Goal: Check status: Check status

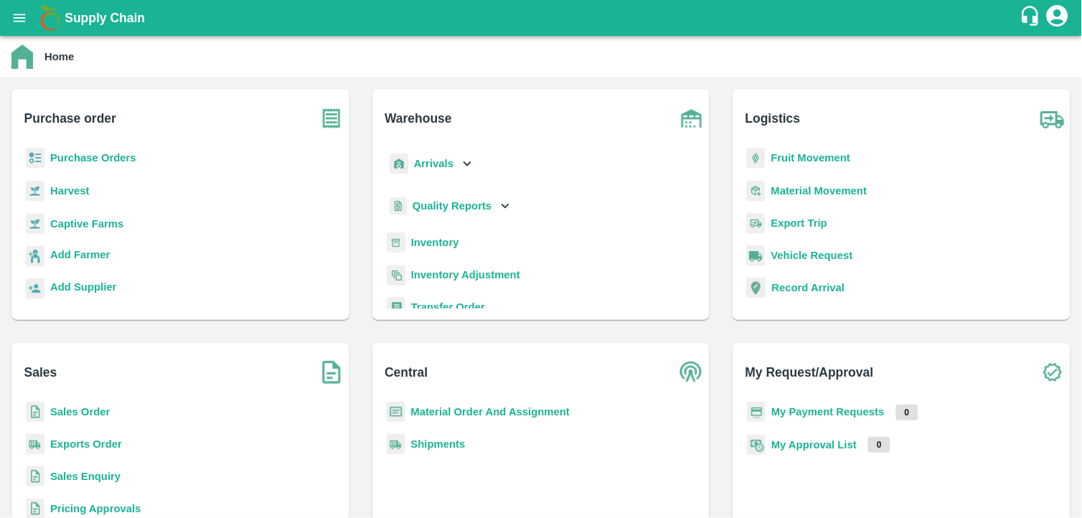
click at [148, 160] on div "Purchase Orders" at bounding box center [180, 164] width 315 height 32
click at [81, 152] on b "Purchase Orders" at bounding box center [93, 157] width 86 height 11
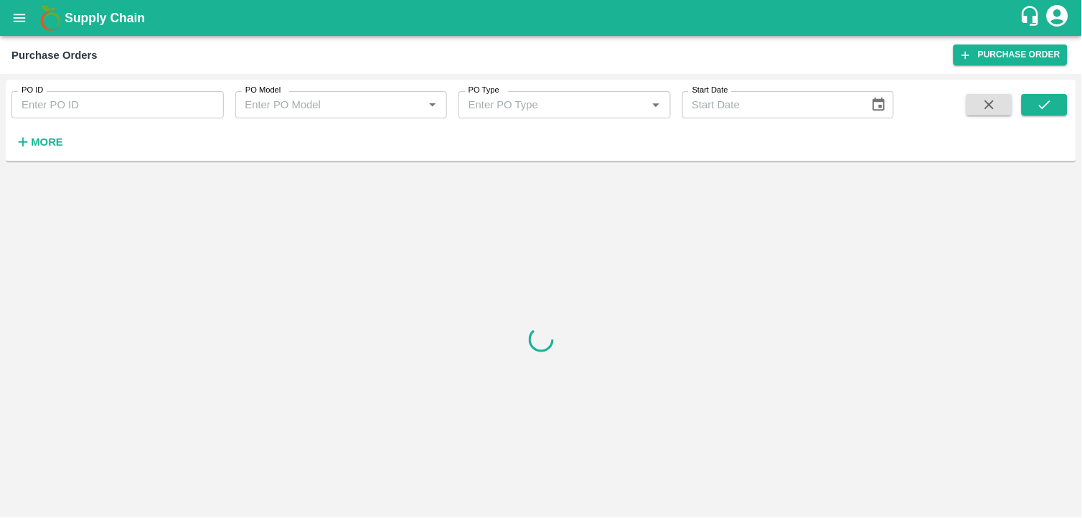
click at [123, 105] on input "PO ID" at bounding box center [117, 104] width 212 height 27
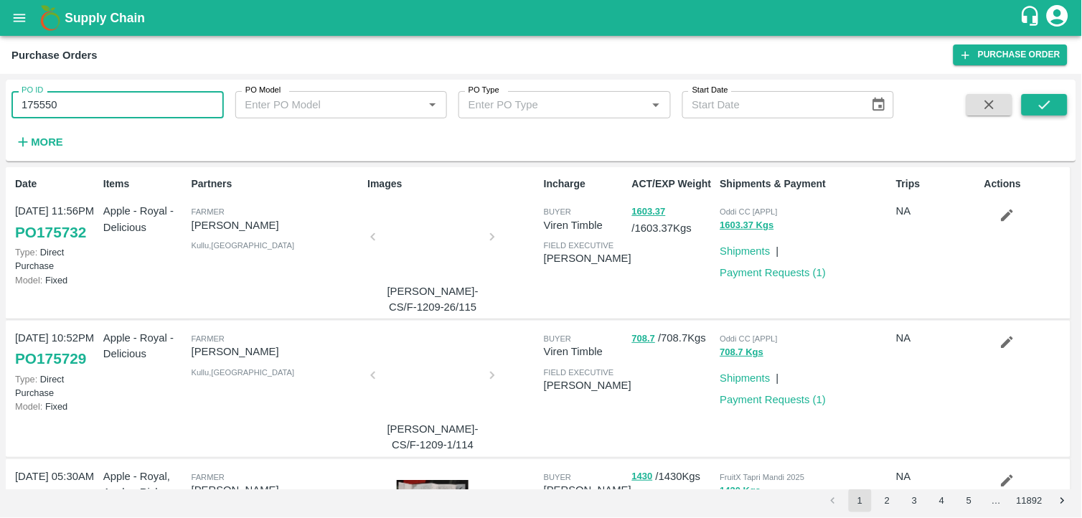
type input "175550"
click at [1038, 108] on icon "submit" at bounding box center [1045, 105] width 16 height 16
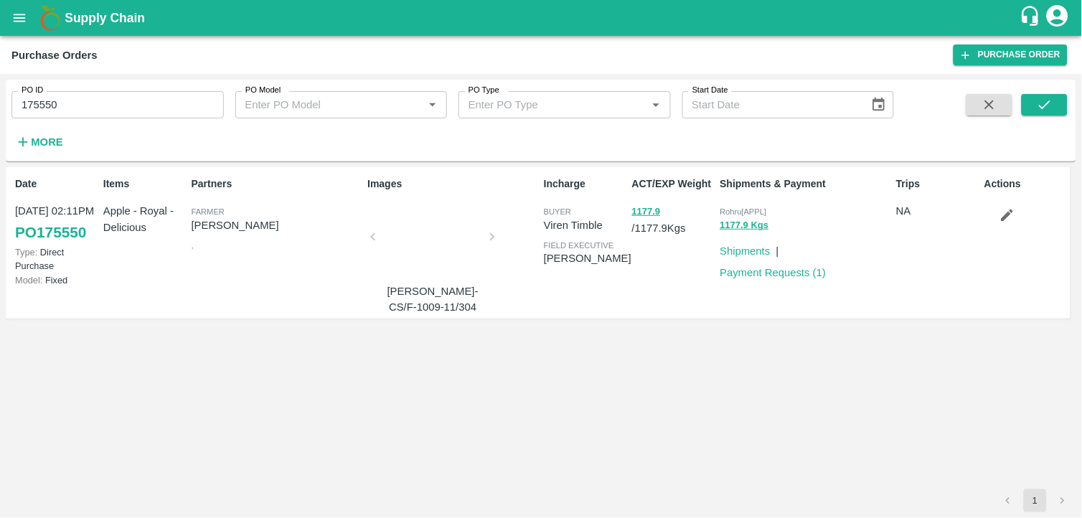
click at [425, 257] on div at bounding box center [433, 241] width 108 height 76
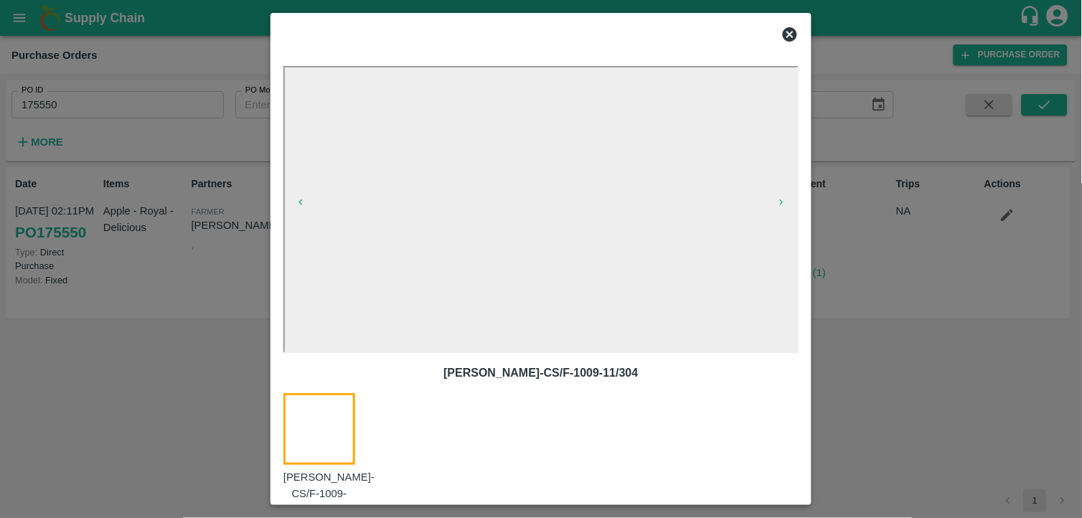
click at [320, 433] on div at bounding box center [327, 455] width 89 height 124
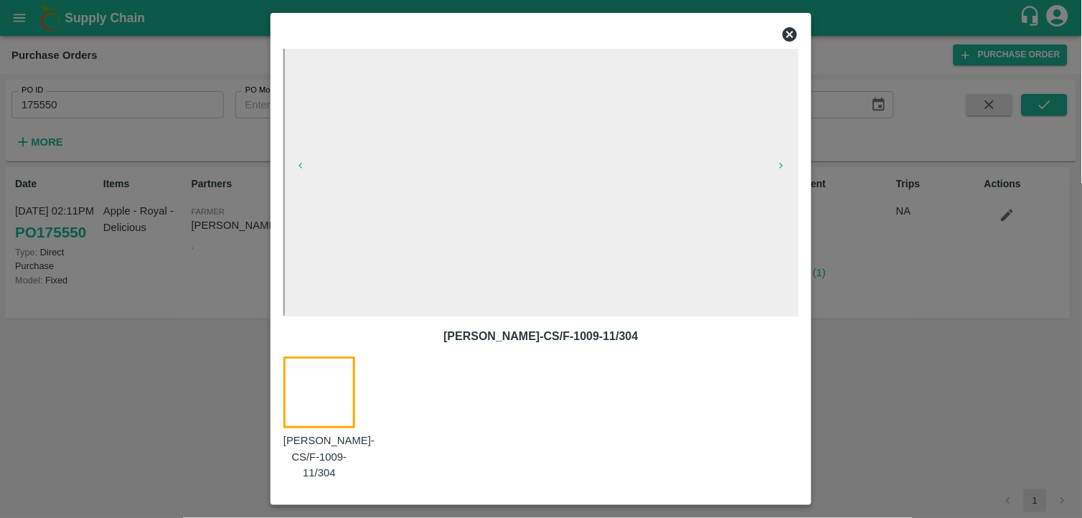
click at [320, 433] on div at bounding box center [327, 419] width 89 height 124
click at [309, 395] on div at bounding box center [327, 419] width 89 height 124
click at [495, 463] on div "[PERSON_NAME]-CS/F-1009-11/304" at bounding box center [540, 419] width 515 height 124
click at [793, 29] on icon at bounding box center [790, 34] width 14 height 14
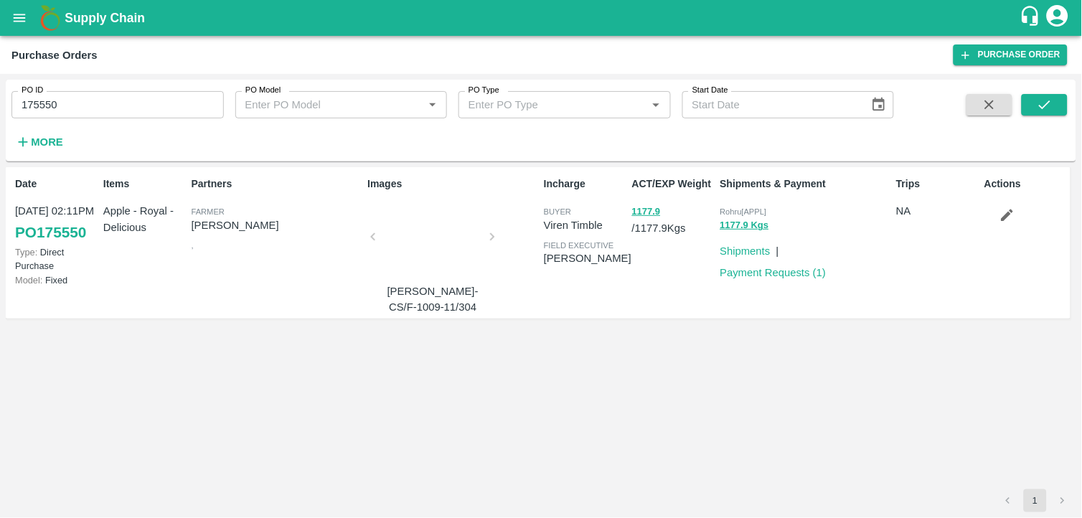
click at [479, 232] on div at bounding box center [433, 241] width 108 height 76
